Goal: Task Accomplishment & Management: Manage account settings

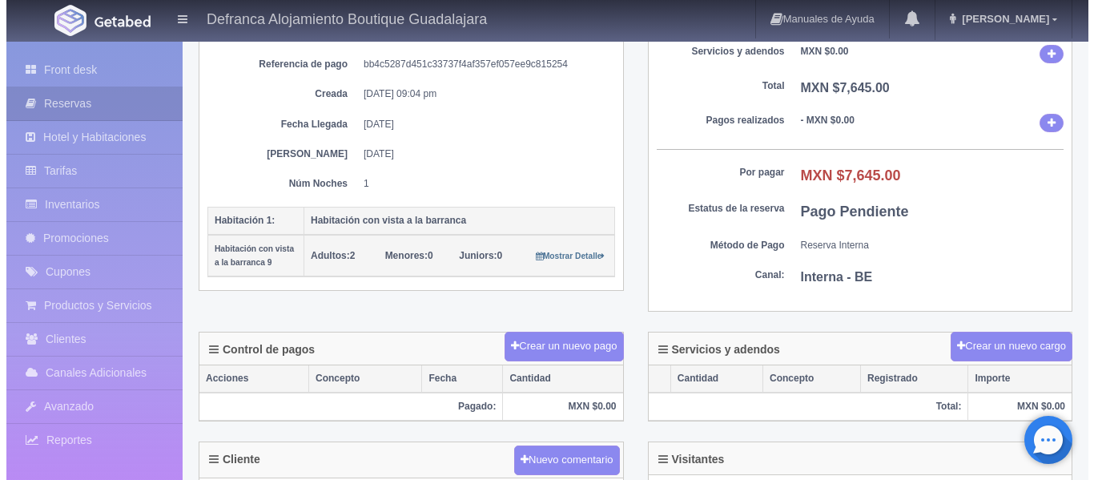
scroll to position [240, 0]
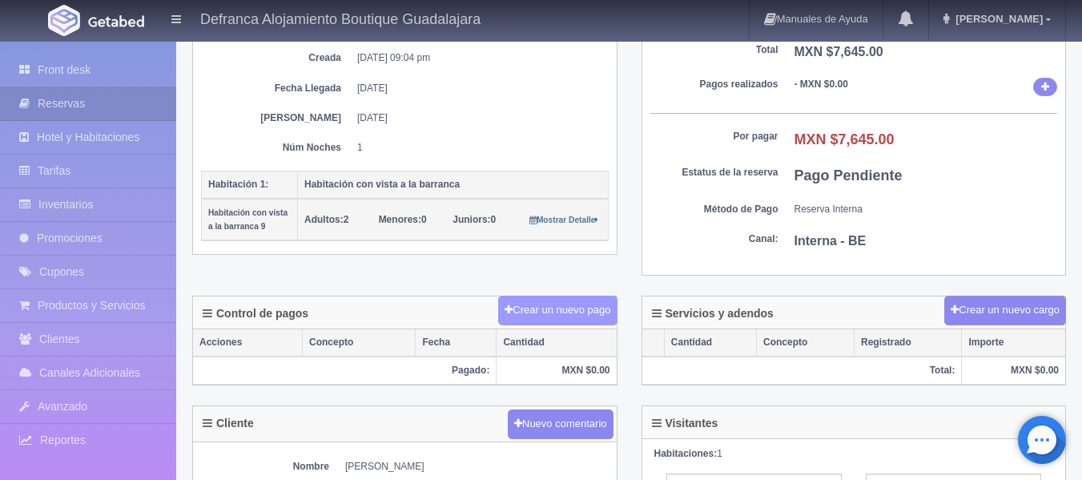
click at [541, 313] on button "Crear un nuevo pago" at bounding box center [557, 311] width 119 height 30
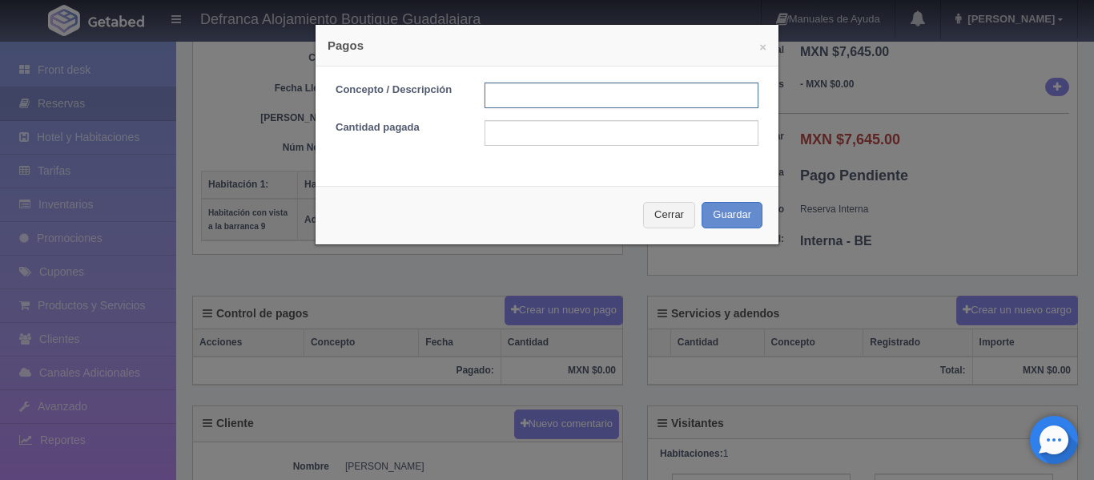
click at [574, 93] on input "text" at bounding box center [621, 95] width 274 height 26
type input "EFECTIVO"
click at [582, 134] on input "text" at bounding box center [621, 133] width 274 height 26
click at [709, 183] on div "× Pagos Concepto / Descripción EFECTIVO Cantidad pagada Cerrar Guardar" at bounding box center [547, 134] width 464 height 221
click at [651, 215] on button "Cerrar" at bounding box center [669, 215] width 52 height 26
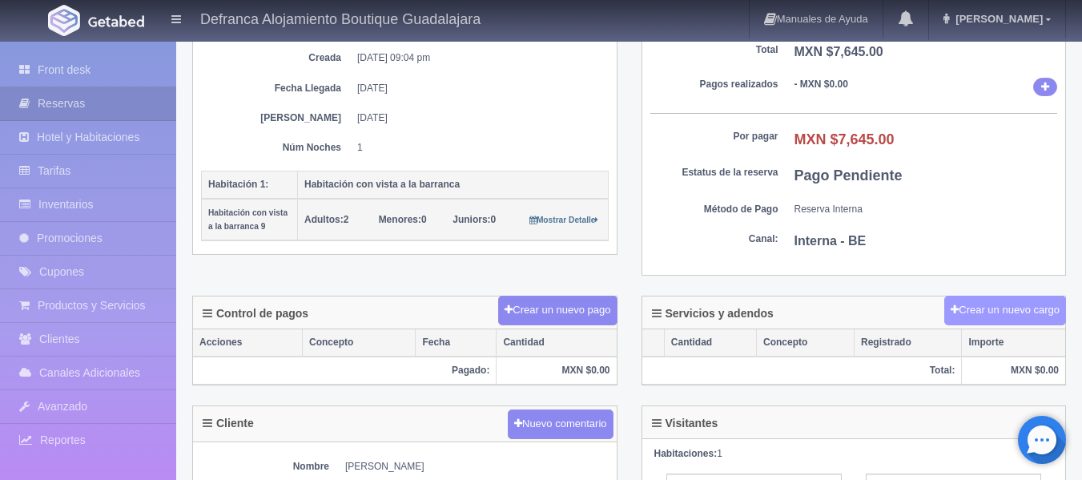
click at [964, 305] on button "Crear un nuevo cargo" at bounding box center [1005, 311] width 122 height 30
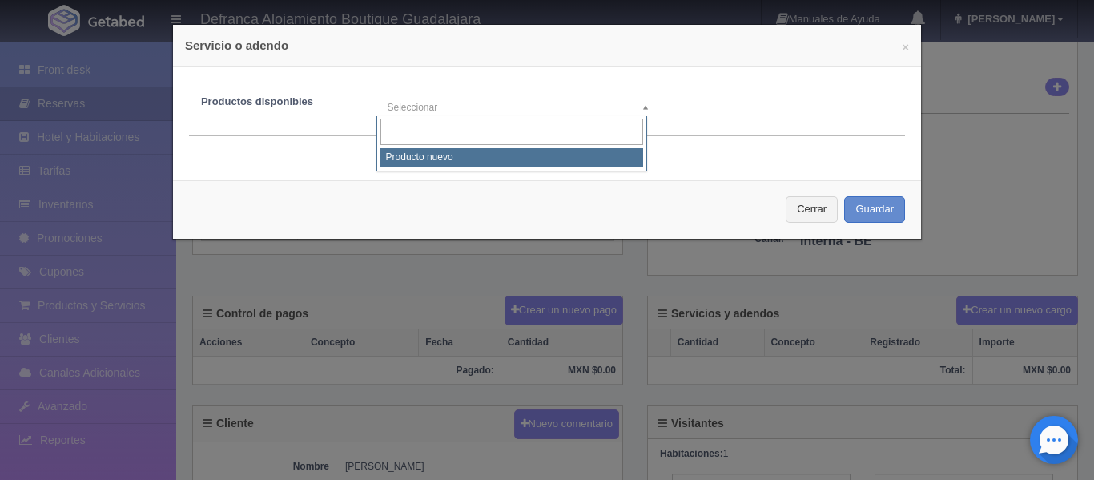
click at [642, 106] on body "Defranca Alojamiento Boutique Guadalajara Manuales de Ayuda Actualizaciones rec…" at bounding box center [547, 303] width 1094 height 1007
select select "0"
type input "1"
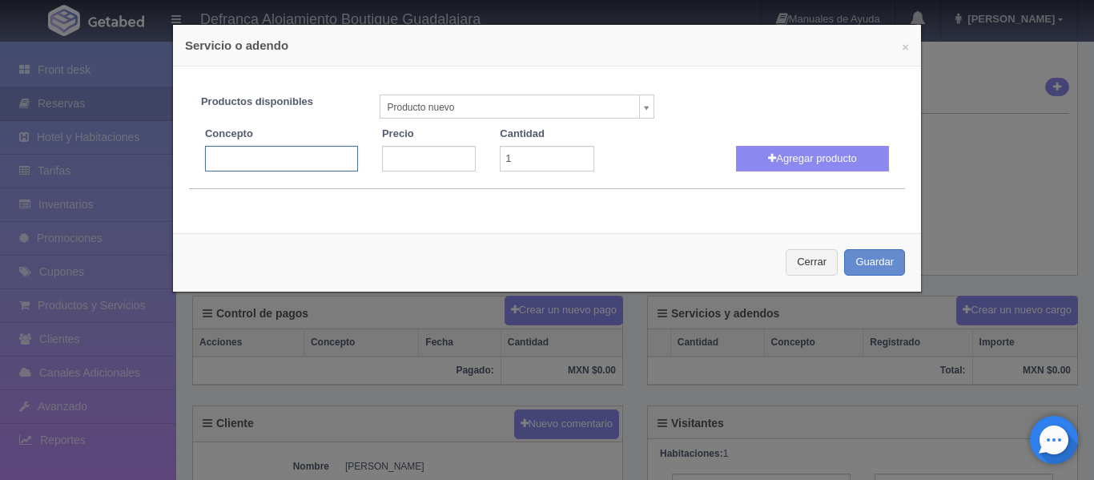
click at [312, 159] on input "text" at bounding box center [281, 159] width 153 height 26
type input "MASAJE HOLÍSTICO"
click at [412, 155] on input "number" at bounding box center [429, 159] width 94 height 26
type input "3"
type input "1500"
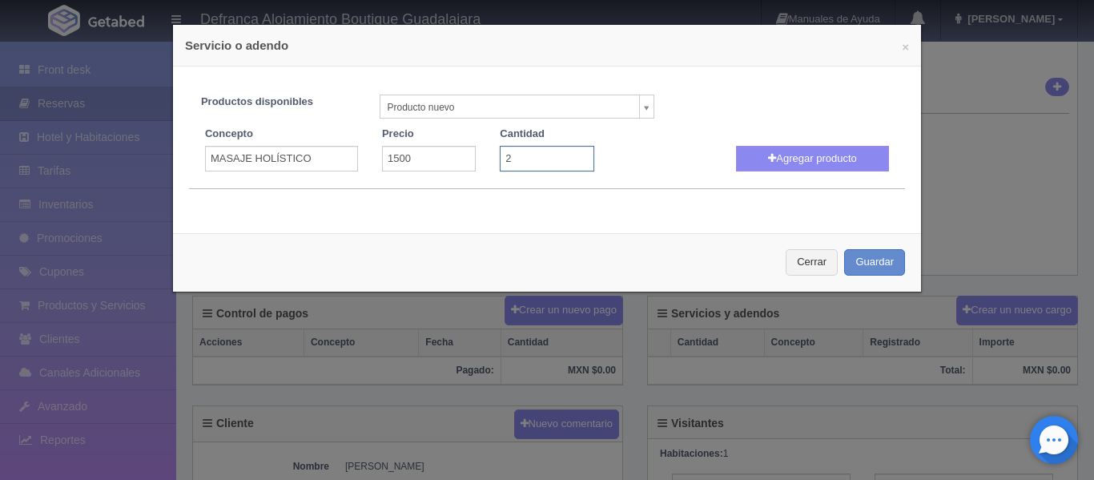
type input "2"
click at [575, 154] on input "2" at bounding box center [547, 159] width 94 height 26
click at [810, 160] on button "Agregar producto" at bounding box center [812, 159] width 153 height 26
select select
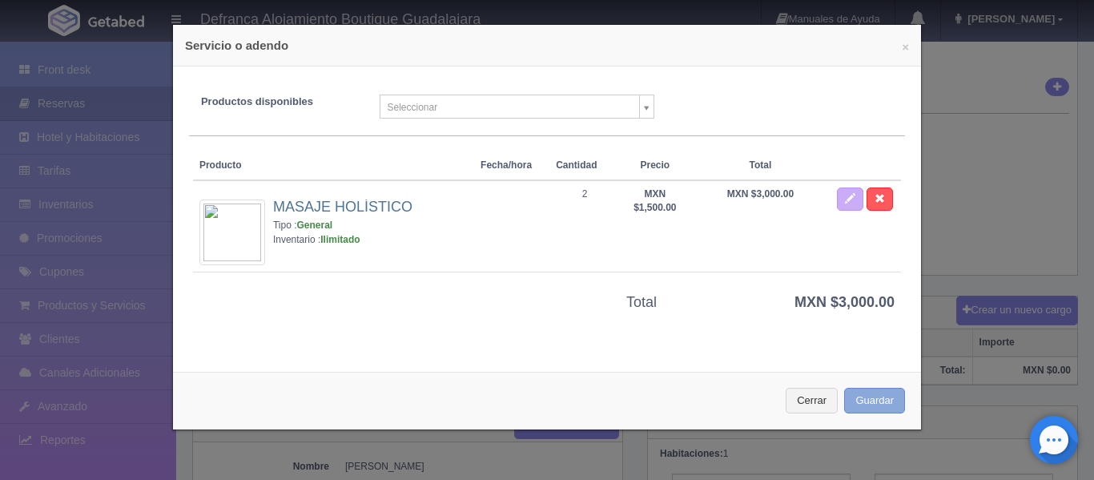
click at [852, 395] on button "Guardar" at bounding box center [874, 401] width 61 height 26
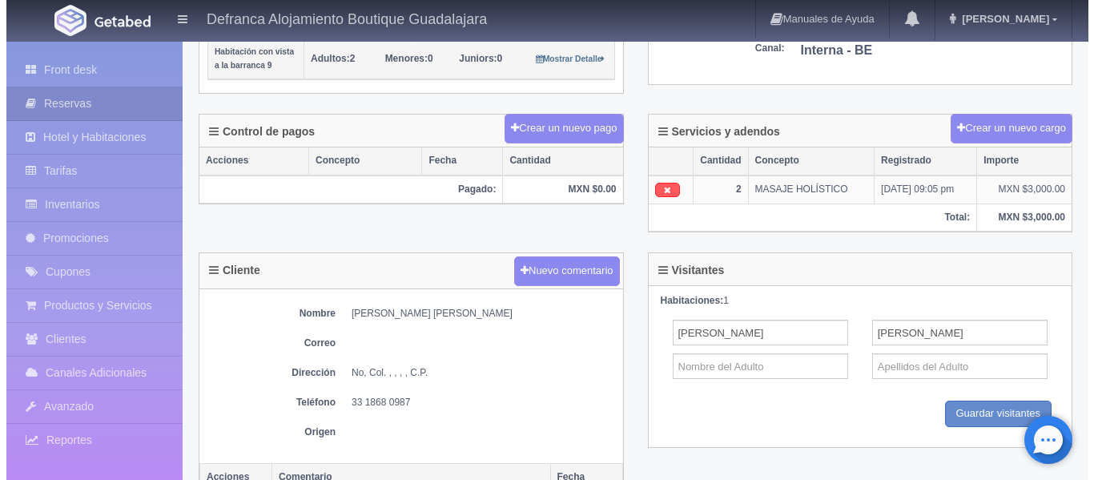
scroll to position [400, 0]
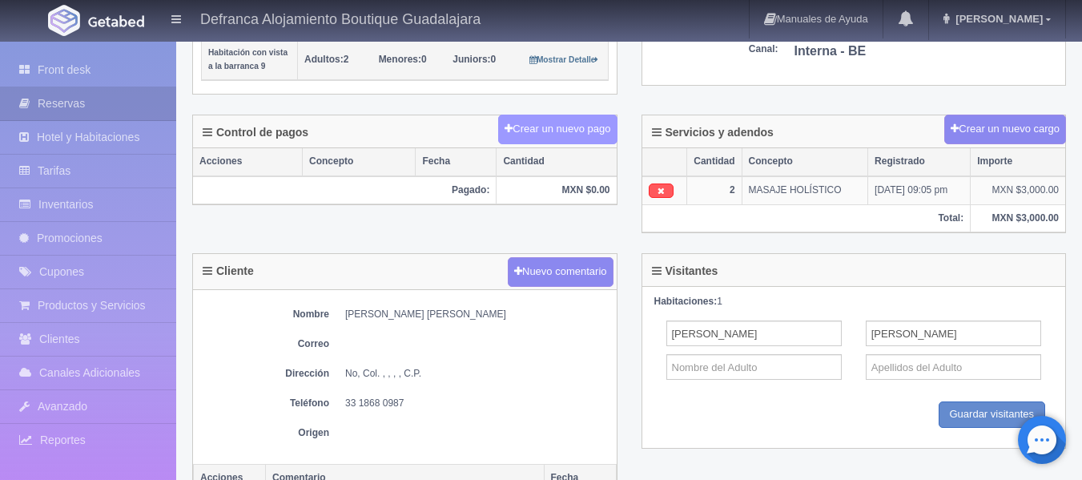
click at [522, 123] on button "Crear un nuevo pago" at bounding box center [557, 130] width 119 height 30
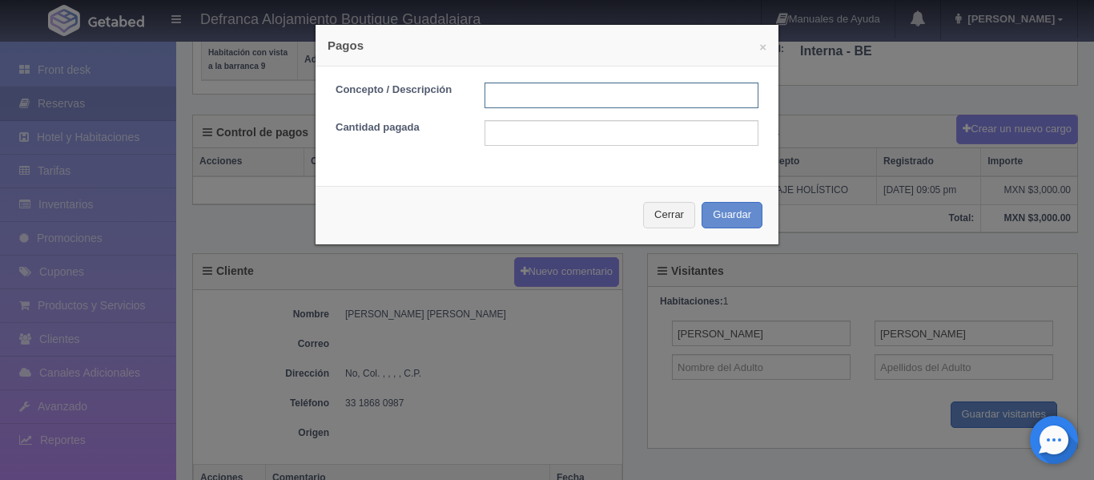
click at [510, 99] on input "text" at bounding box center [621, 95] width 274 height 26
type input "EFECTIVO"
click at [560, 131] on input "text" at bounding box center [621, 133] width 274 height 26
click at [669, 127] on input "text" at bounding box center [621, 133] width 274 height 26
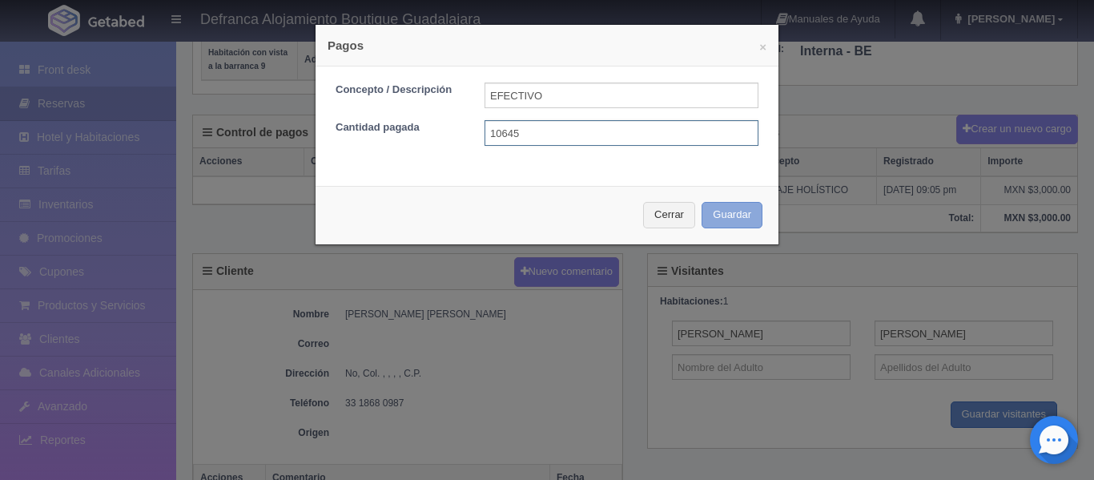
type input "10645"
click at [739, 210] on button "Guardar" at bounding box center [732, 215] width 61 height 26
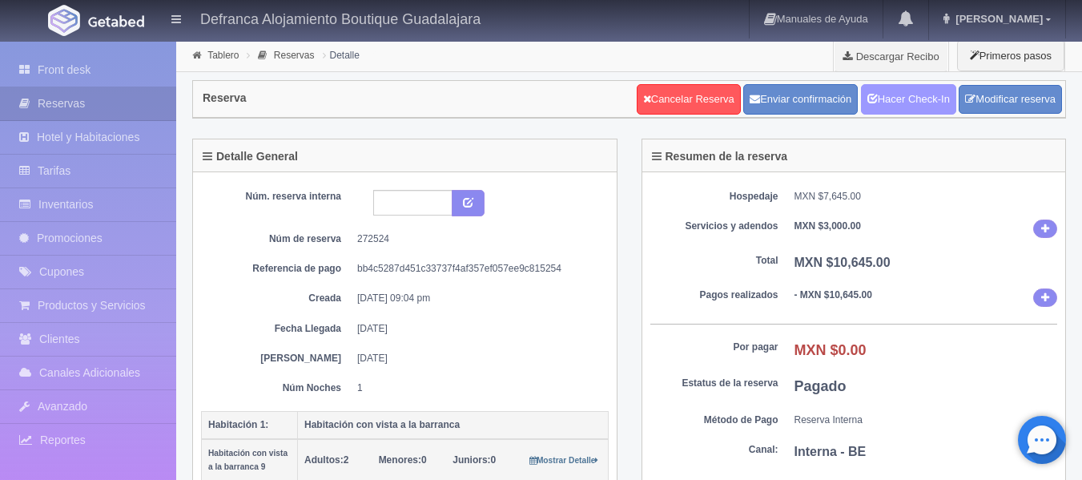
click at [915, 102] on link "Hacer Check-In" at bounding box center [908, 99] width 95 height 30
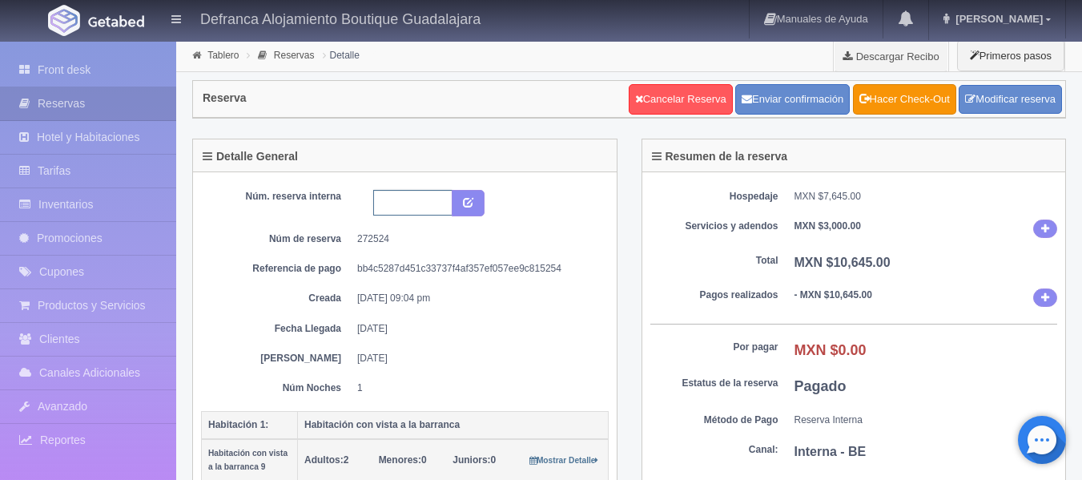
click at [384, 202] on input "text" at bounding box center [412, 203] width 79 height 26
type input "HVB9 300825-310825"
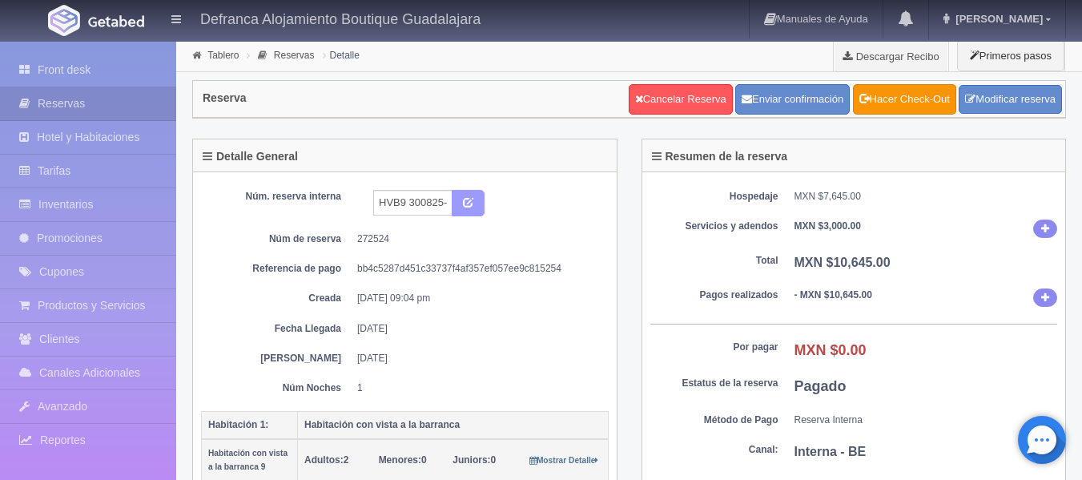
click at [470, 203] on icon "submit" at bounding box center [468, 201] width 10 height 10
click at [86, 69] on link "Front desk" at bounding box center [88, 70] width 176 height 33
